Goal: Task Accomplishment & Management: Manage account settings

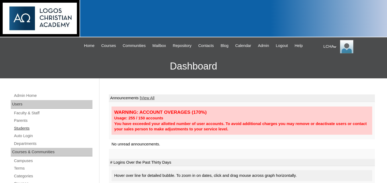
click at [28, 129] on link "Students" at bounding box center [52, 128] width 79 height 7
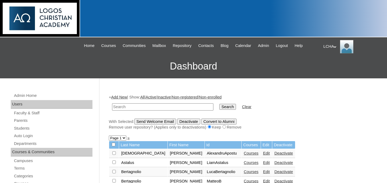
click at [127, 108] on input "text" at bounding box center [162, 106] width 101 height 7
type input "ranghiuc"
click at [219, 104] on input "Search" at bounding box center [227, 107] width 17 height 6
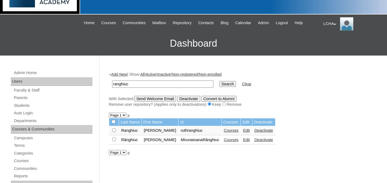
scroll to position [28, 0]
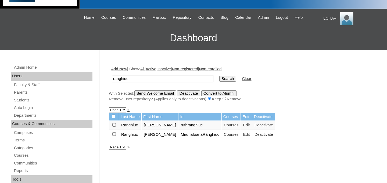
click at [236, 136] on link "Courses" at bounding box center [231, 134] width 15 height 4
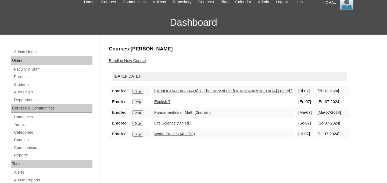
scroll to position [45, 0]
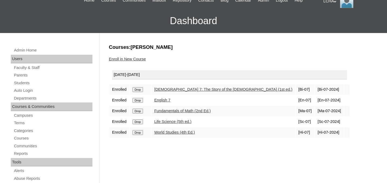
click at [143, 89] on input "Drop" at bounding box center [137, 89] width 10 height 5
click at [143, 59] on link "Enroll in New Course" at bounding box center [127, 59] width 37 height 4
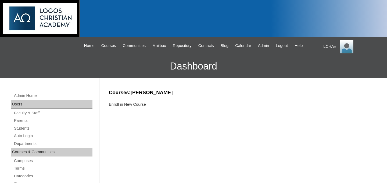
scroll to position [41, 0]
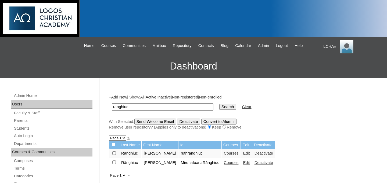
scroll to position [28, 0]
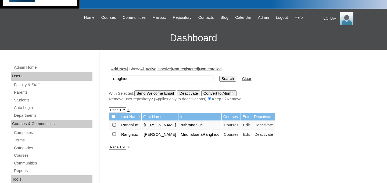
click at [236, 135] on link "Courses" at bounding box center [231, 134] width 15 height 4
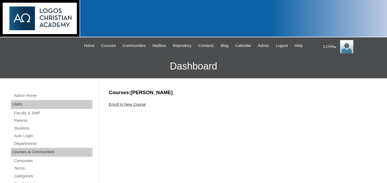
click at [142, 105] on link "Enroll in New Course" at bounding box center [127, 104] width 37 height 4
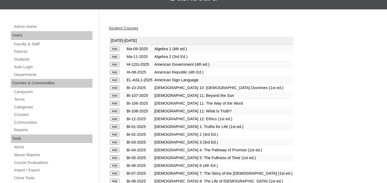
scroll to position [72, 0]
